Goal: Task Accomplishment & Management: Use online tool/utility

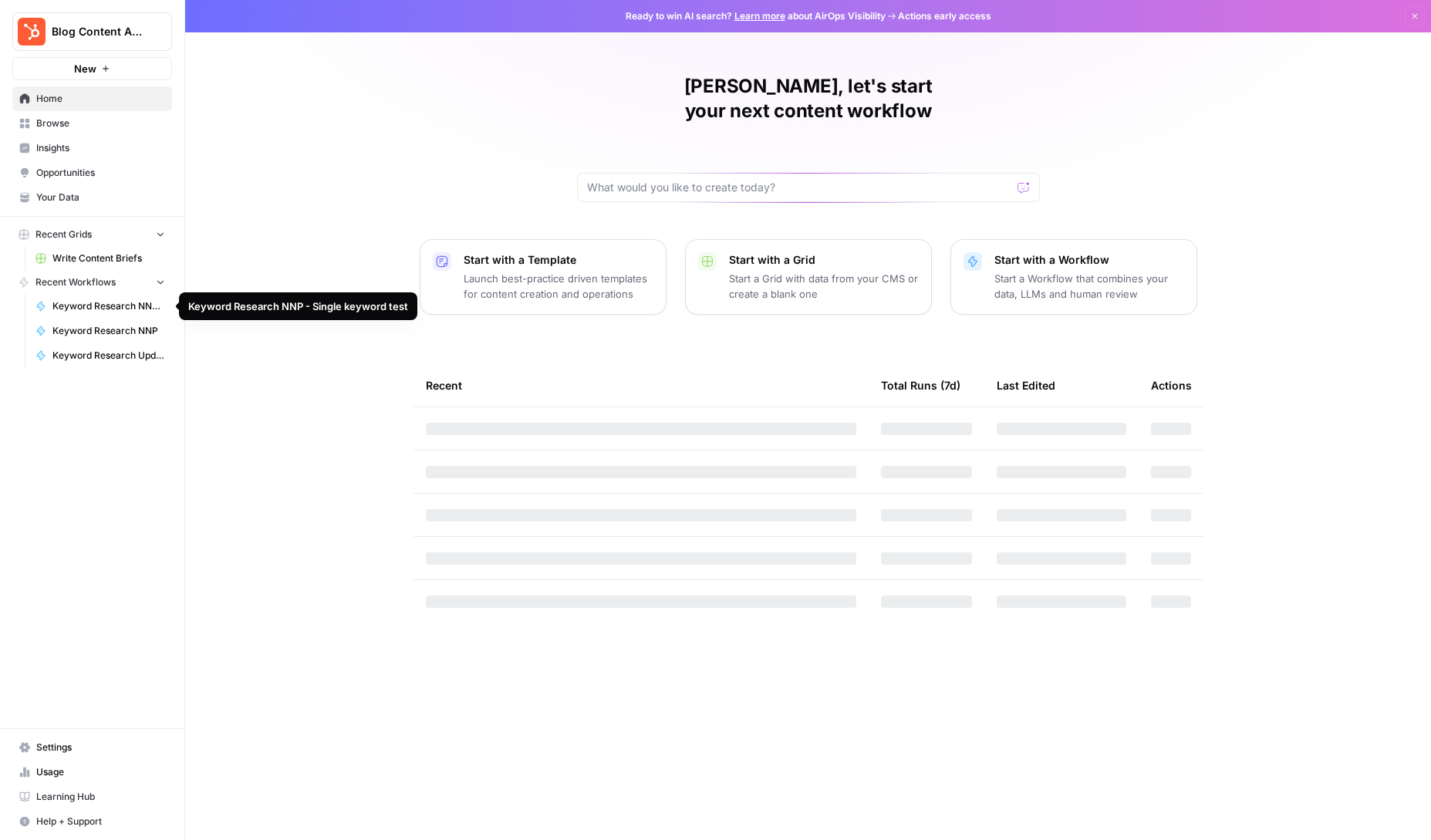
click at [87, 315] on link "Keyword Research NNP - Single keyword test" at bounding box center [100, 306] width 144 height 25
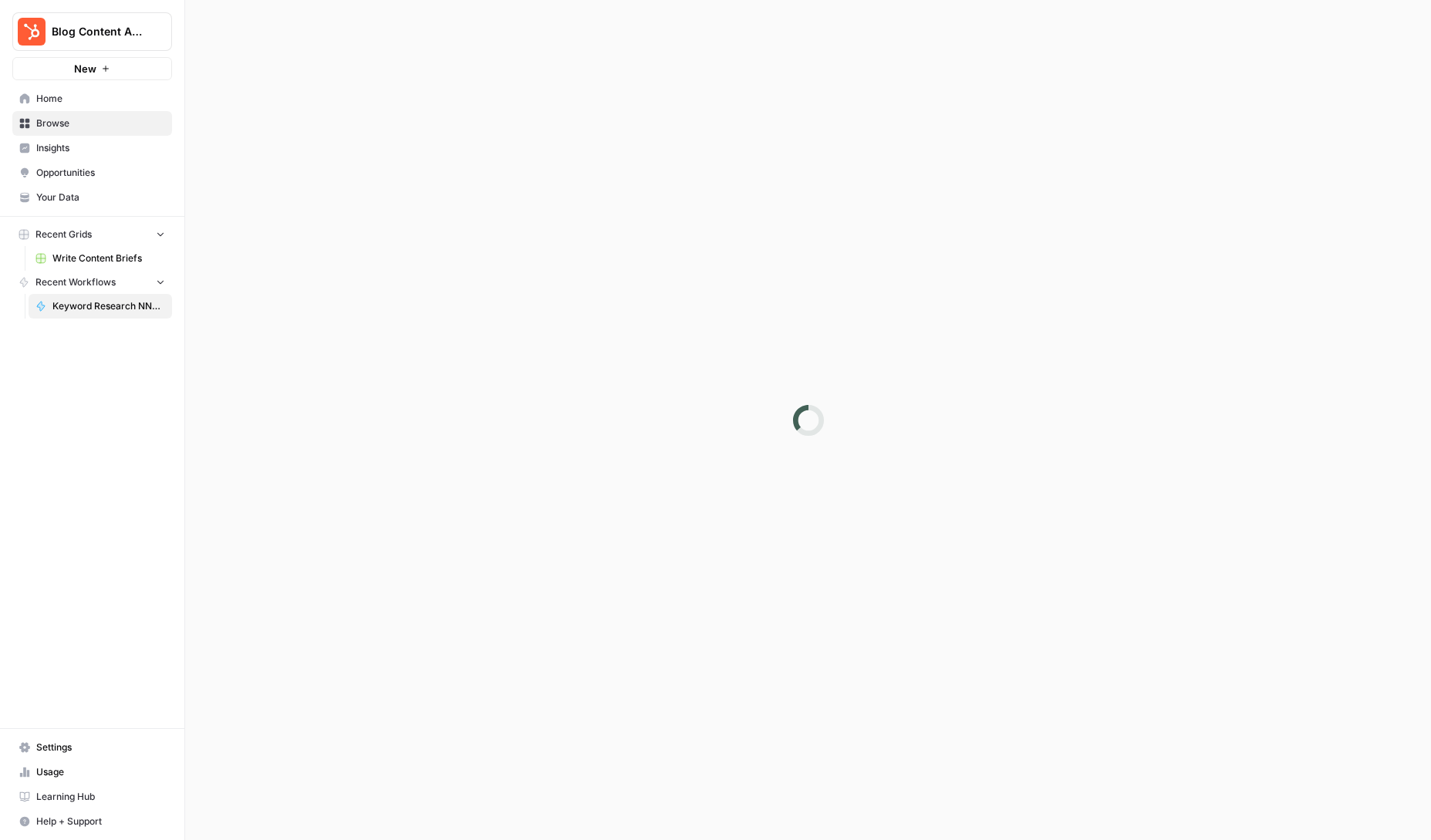
click at [161, 283] on icon "button" at bounding box center [161, 283] width 6 height 4
click at [161, 283] on icon "button" at bounding box center [161, 283] width 4 height 6
click at [137, 243] on button "Recent Grids" at bounding box center [92, 234] width 160 height 23
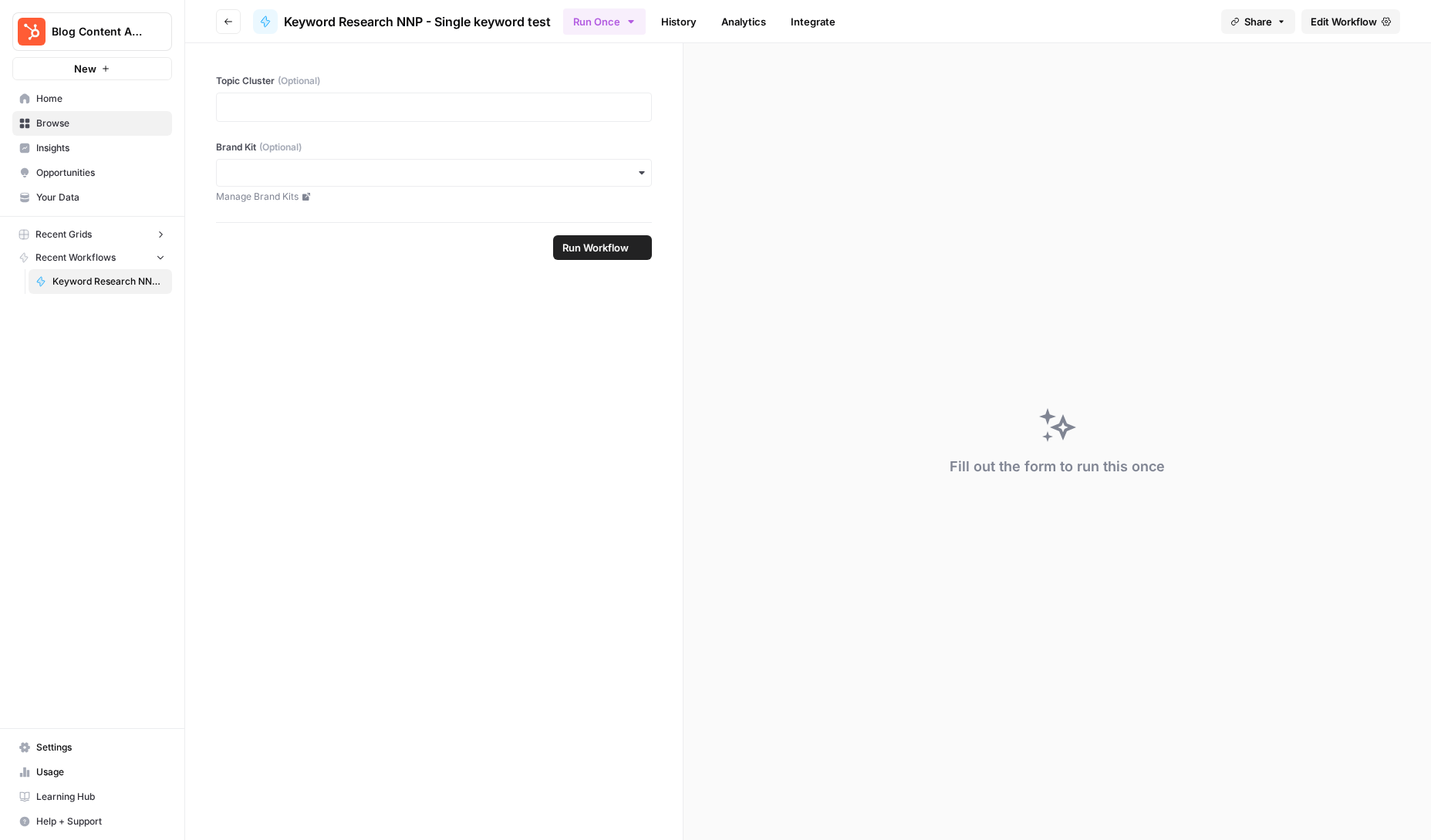
click at [137, 241] on button "Recent Grids" at bounding box center [92, 234] width 160 height 23
click at [246, 19] on header "Go back Keyword Research NNP - Single keyword test Run Once History Analytics I…" at bounding box center [808, 21] width 1246 height 43
click at [227, 24] on icon "button" at bounding box center [228, 21] width 9 height 9
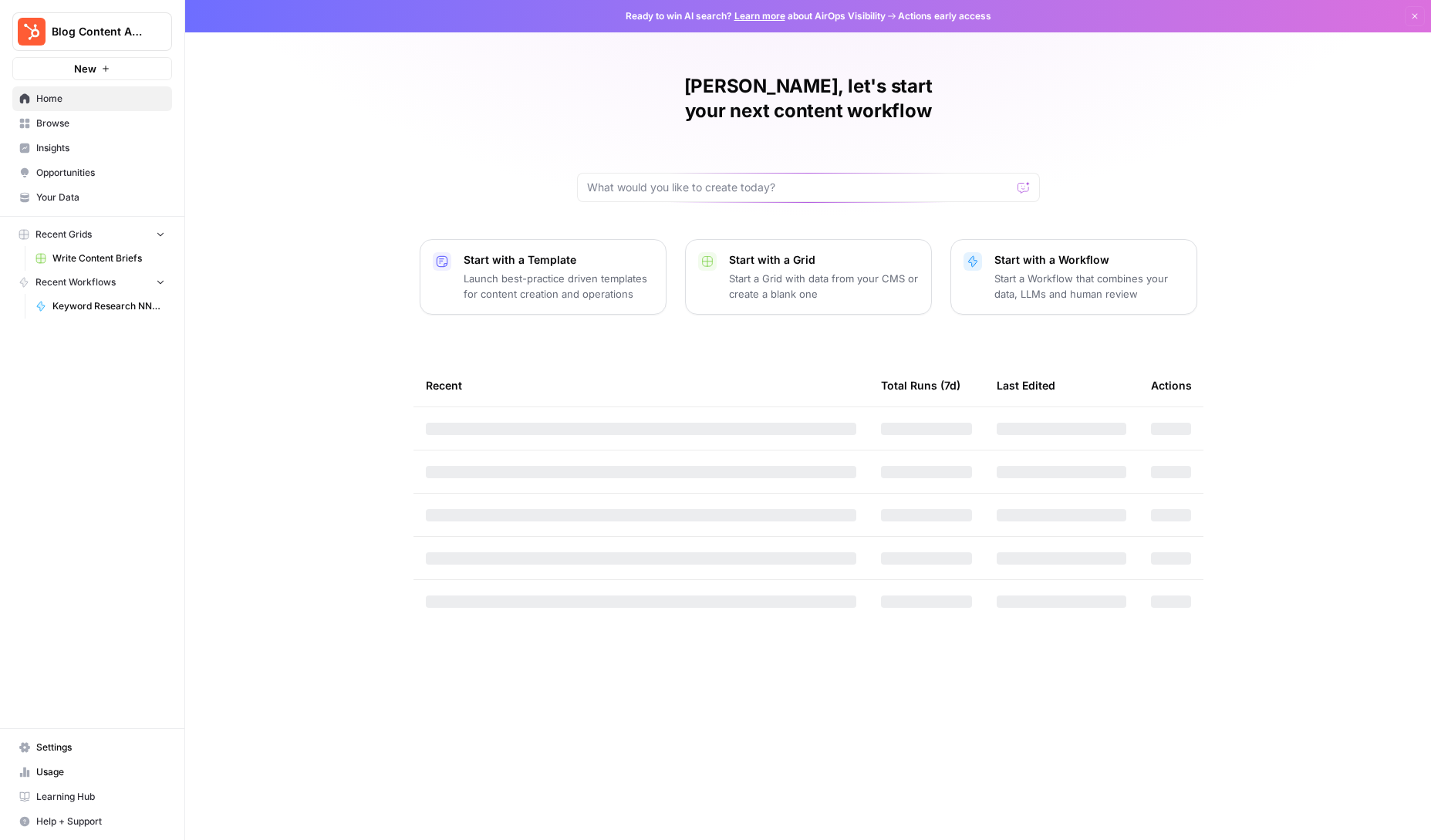
click at [58, 126] on span "Browse" at bounding box center [100, 123] width 128 height 14
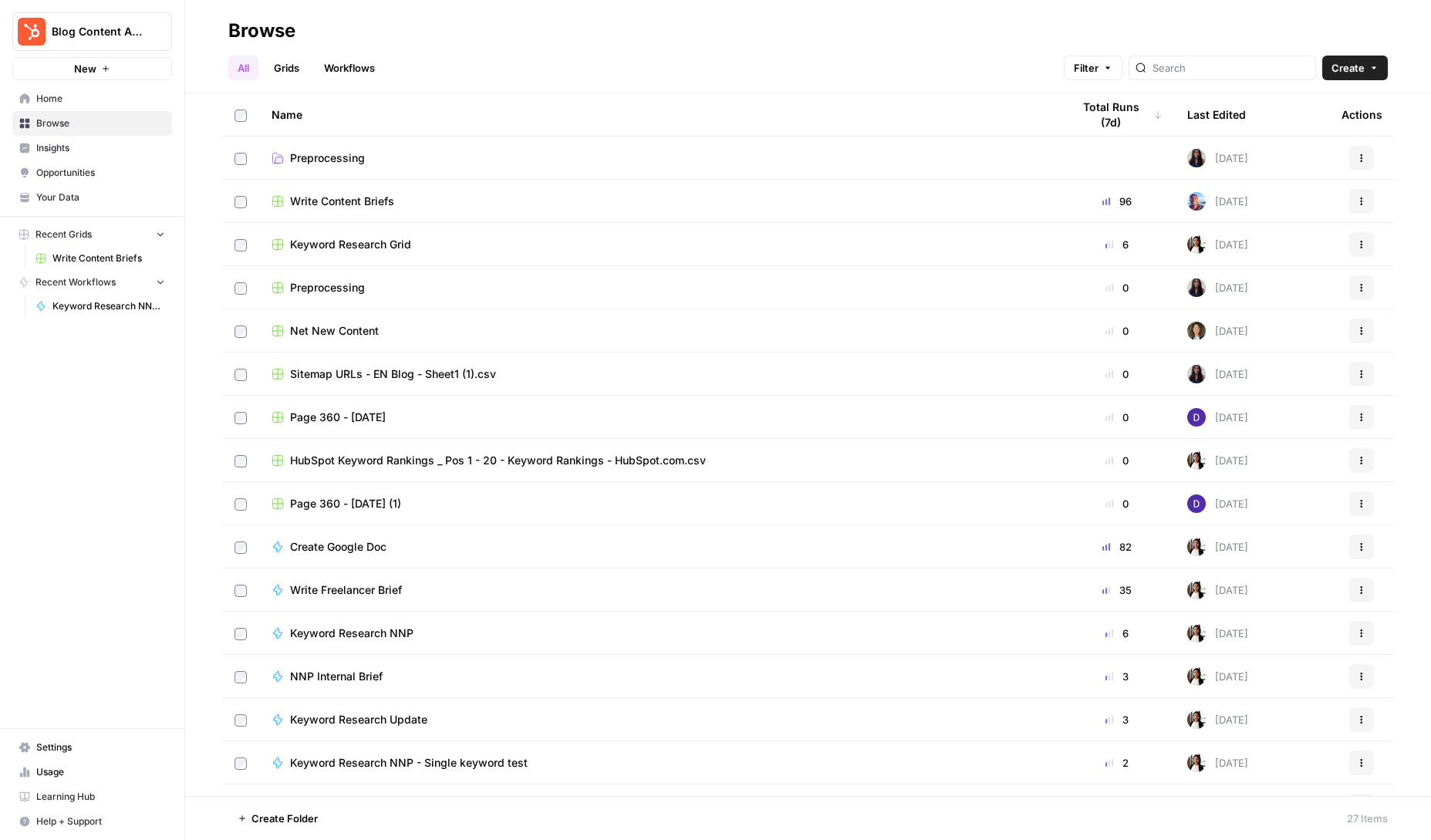
click at [434, 250] on div "Keyword Research Grid" at bounding box center [659, 244] width 775 height 15
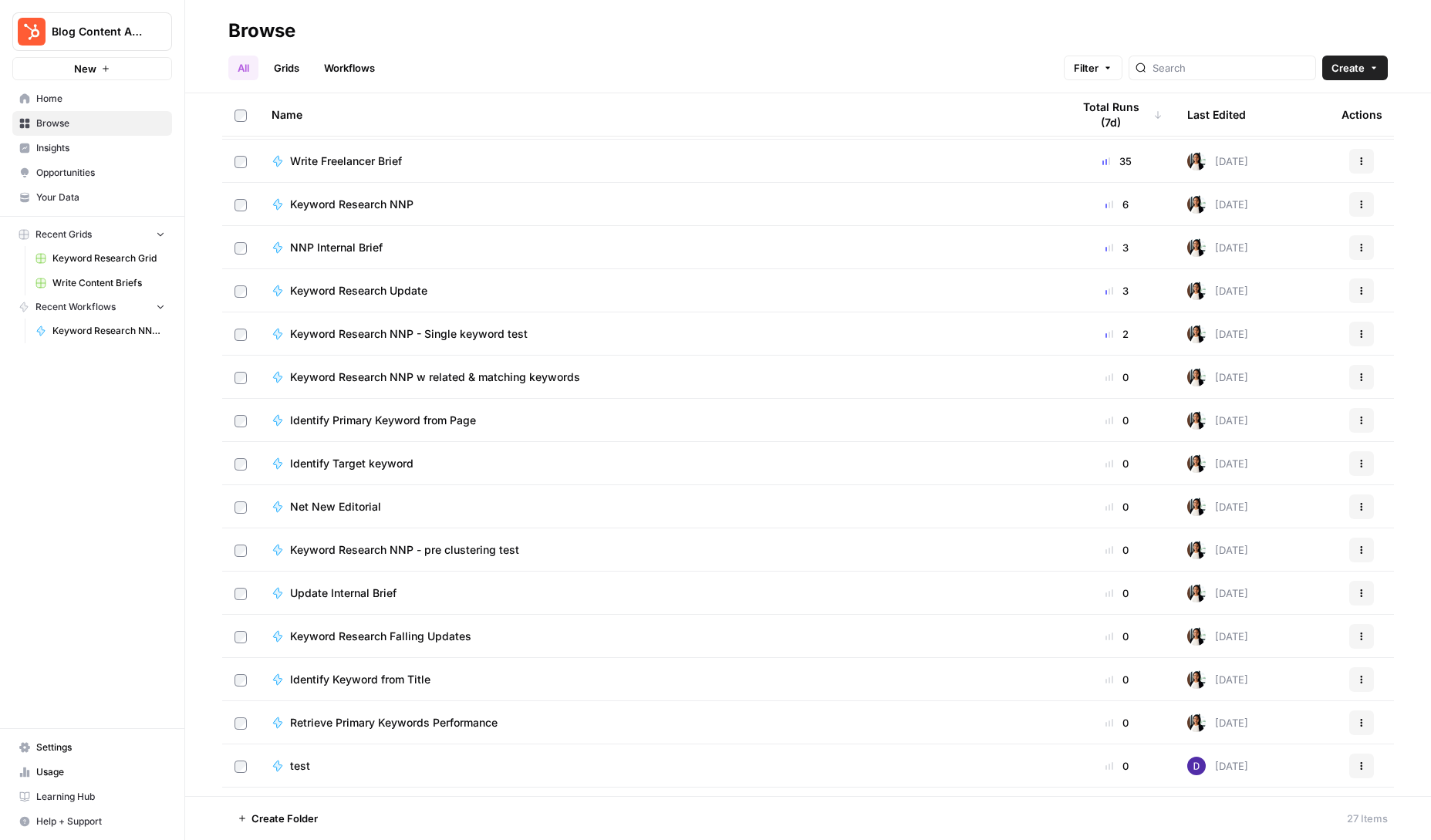
scroll to position [409, 0]
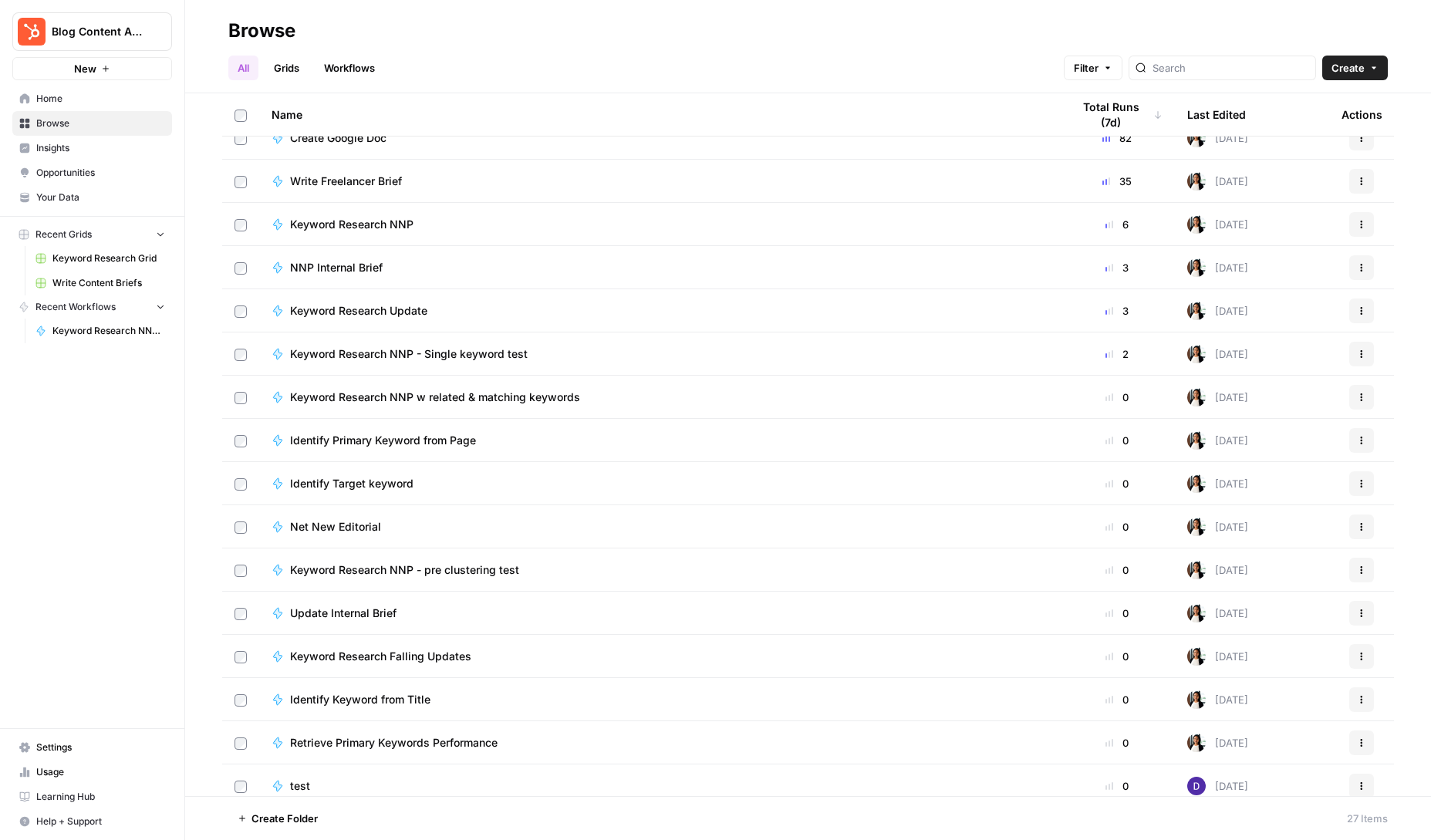
click at [374, 303] on span "Keyword Research Update" at bounding box center [359, 310] width 137 height 15
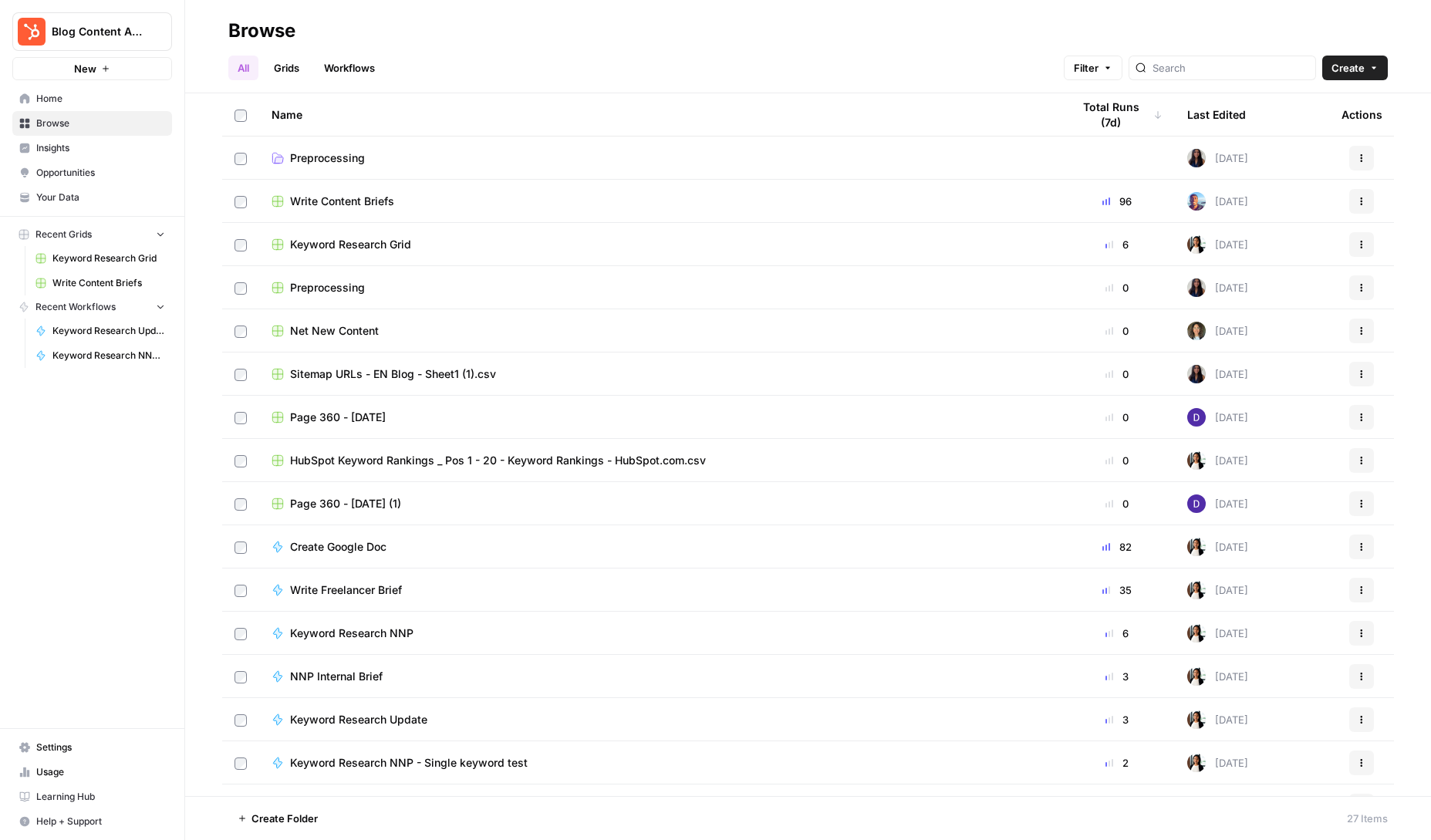
click at [1201, 116] on div "Last Edited" at bounding box center [1216, 115] width 59 height 43
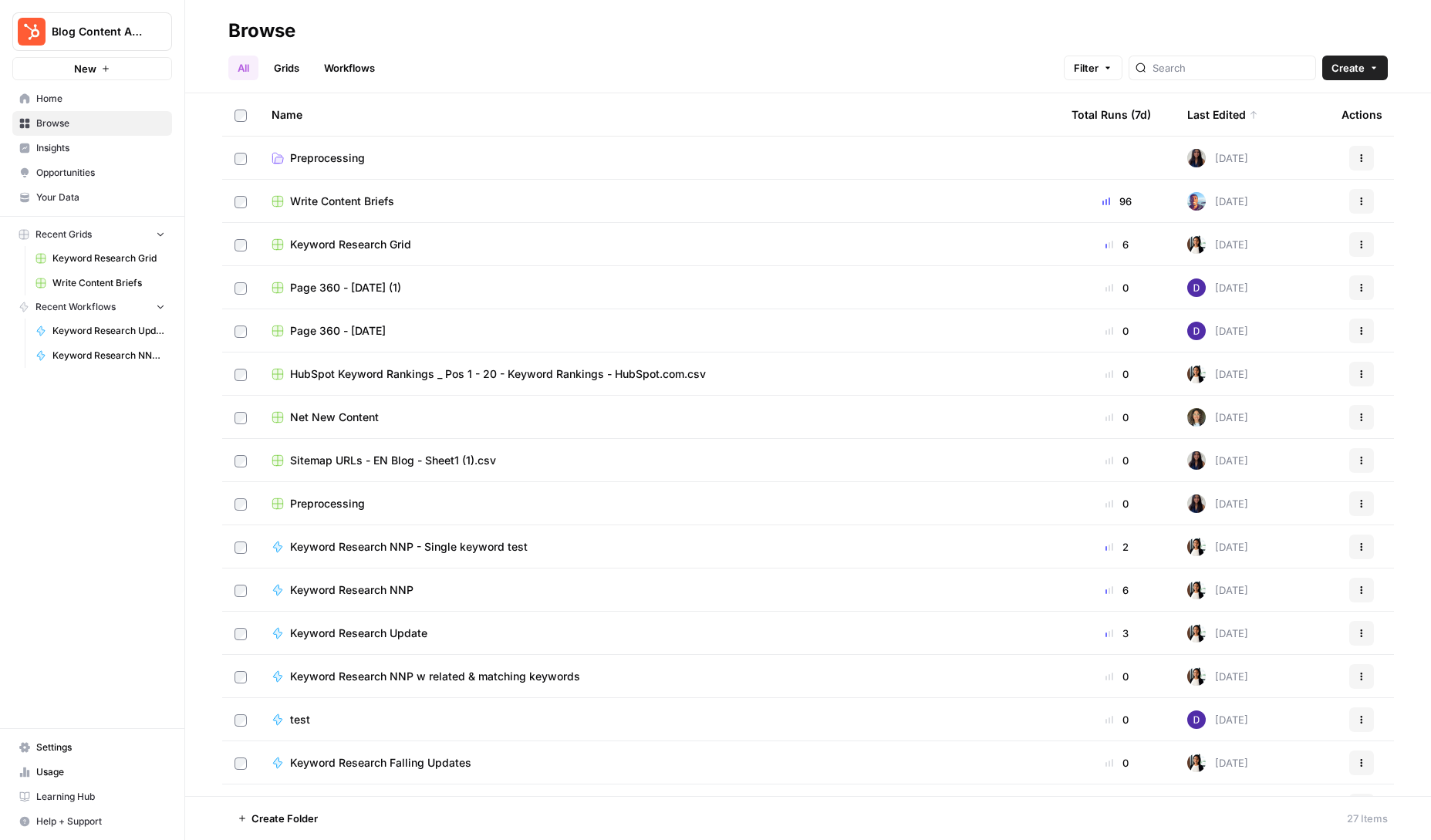
click at [1201, 116] on div "Last Edited" at bounding box center [1223, 115] width 71 height 43
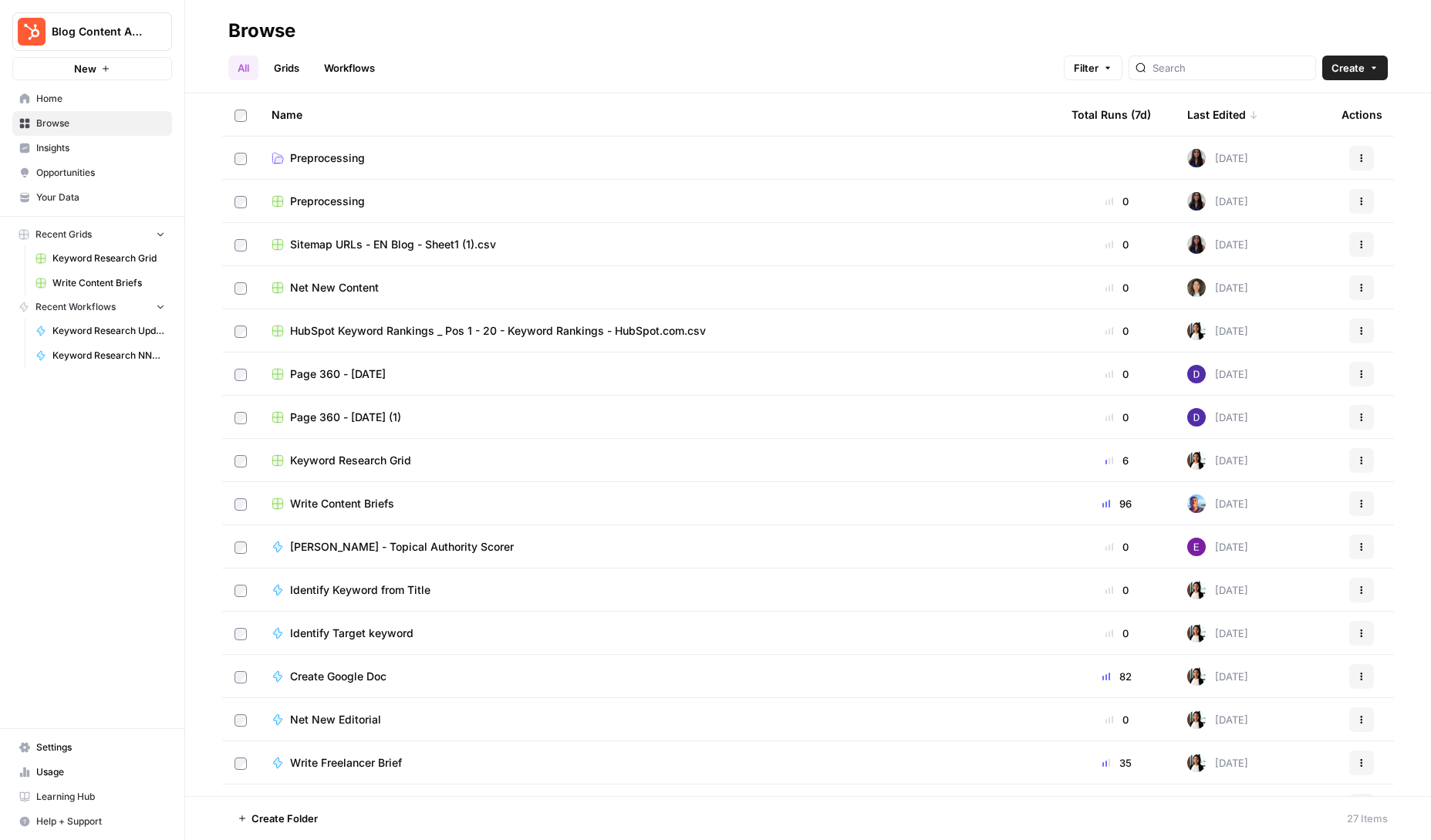
click at [1201, 116] on div "Last Edited" at bounding box center [1223, 115] width 71 height 43
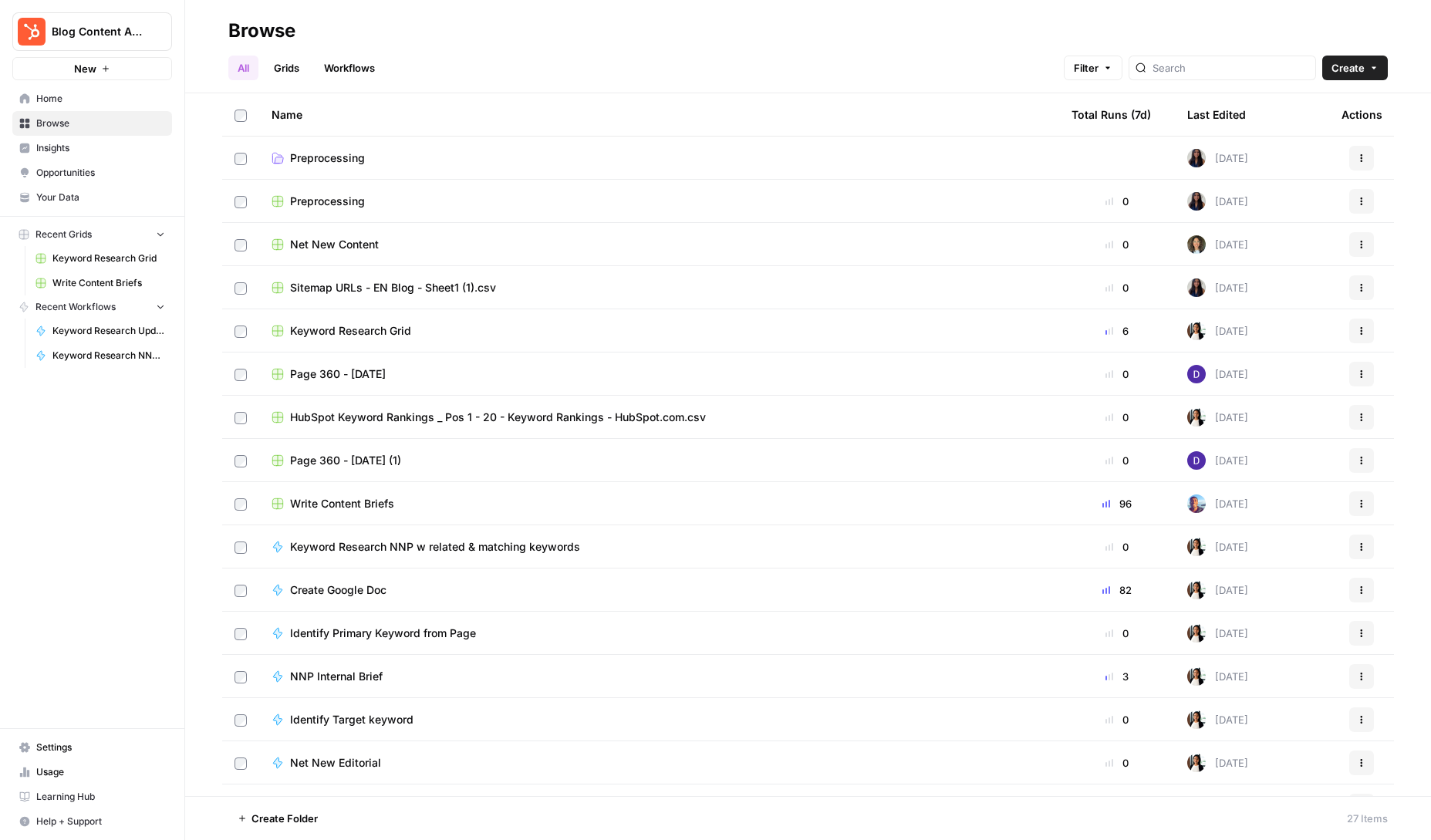
click at [496, 338] on td "Keyword Research Grid" at bounding box center [659, 330] width 800 height 43
click at [394, 340] on td "Keyword Research Grid" at bounding box center [659, 330] width 800 height 43
click at [389, 332] on span "Keyword Research Grid" at bounding box center [351, 330] width 121 height 15
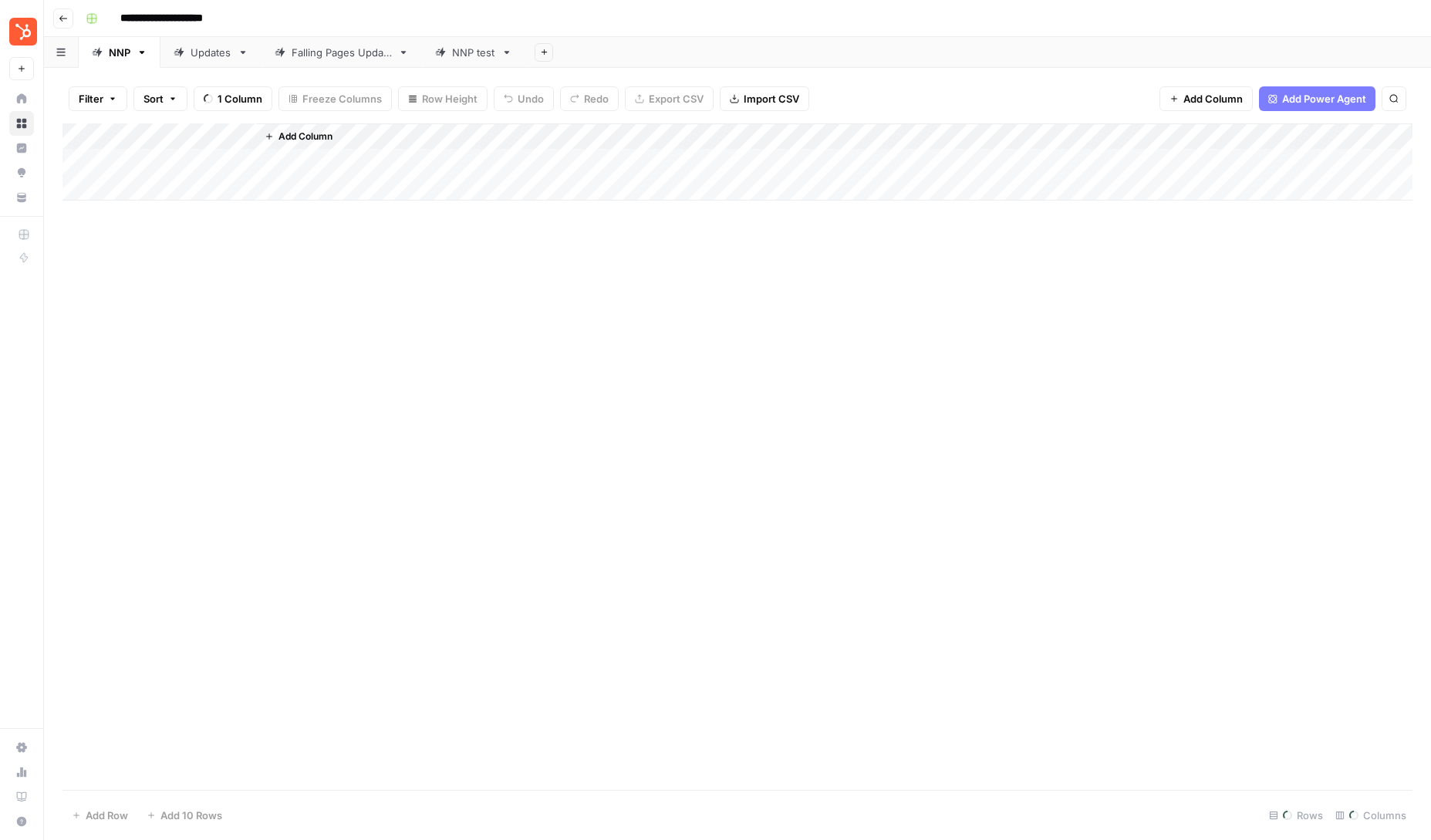
click at [212, 52] on div "Updates" at bounding box center [211, 52] width 41 height 15
click at [108, 60] on link "NNP" at bounding box center [119, 52] width 82 height 31
click at [221, 66] on link "Updates" at bounding box center [211, 52] width 101 height 31
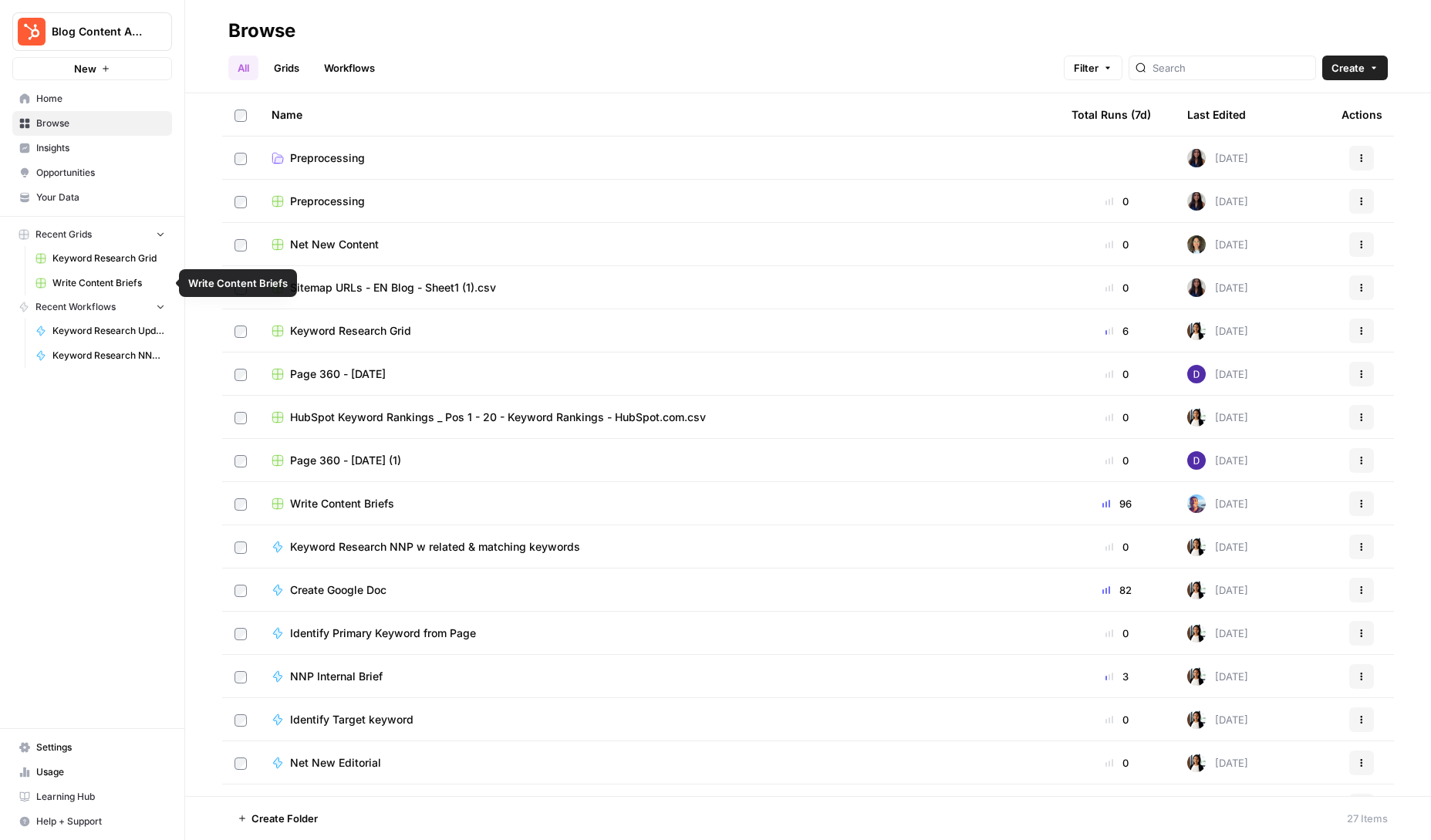
click at [103, 260] on span "Keyword Research Grid" at bounding box center [108, 258] width 112 height 14
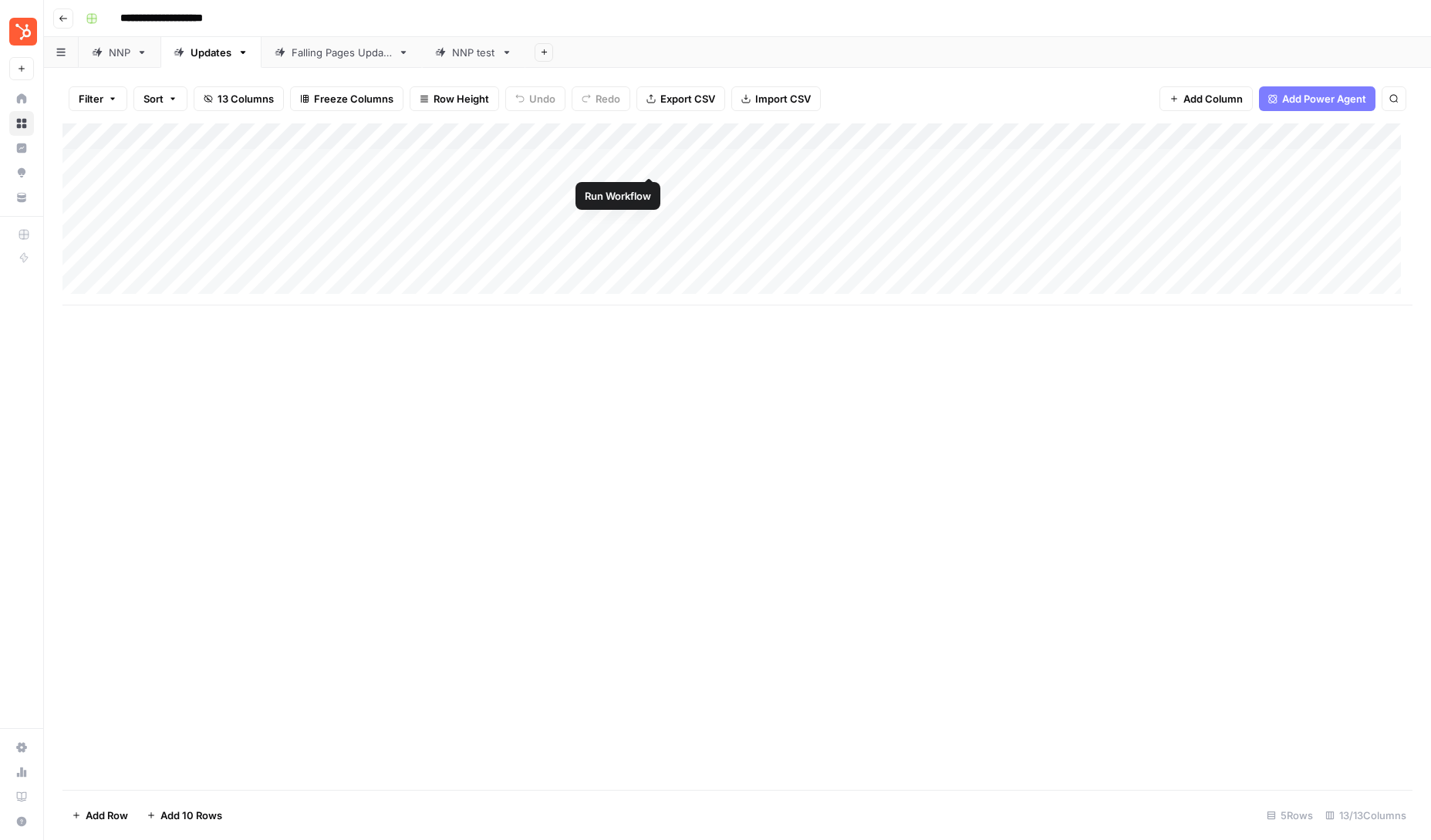
click at [650, 158] on div "Add Column" at bounding box center [737, 214] width 1350 height 182
click at [642, 161] on div "Add Column" at bounding box center [737, 214] width 1350 height 182
